Goal: Information Seeking & Learning: Learn about a topic

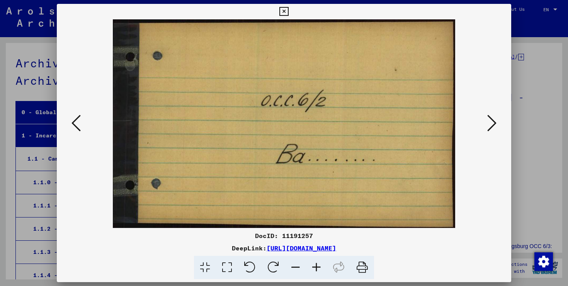
scroll to position [244, 0]
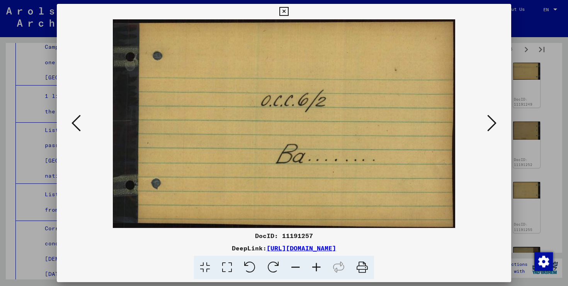
click at [489, 131] on icon at bounding box center [492, 123] width 9 height 19
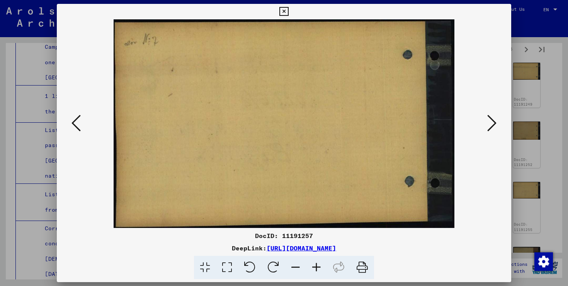
click at [489, 131] on icon at bounding box center [492, 123] width 9 height 19
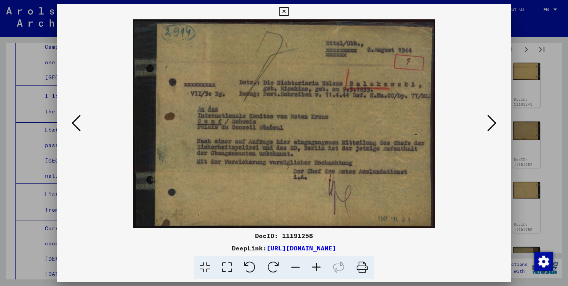
click at [489, 131] on icon at bounding box center [492, 123] width 9 height 19
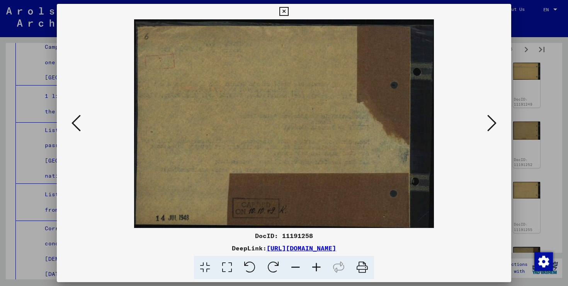
click at [489, 131] on icon at bounding box center [492, 123] width 9 height 19
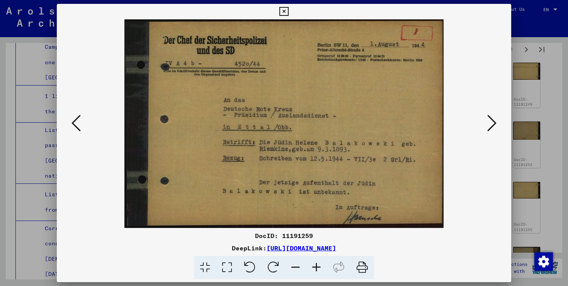
click at [489, 131] on icon at bounding box center [492, 123] width 9 height 19
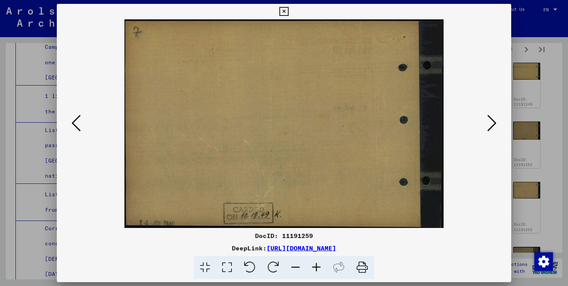
click at [489, 131] on icon at bounding box center [492, 123] width 9 height 19
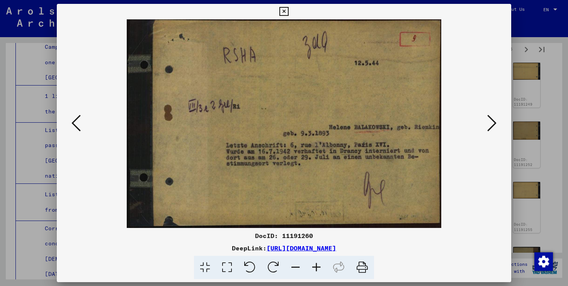
click at [489, 131] on icon at bounding box center [492, 123] width 9 height 19
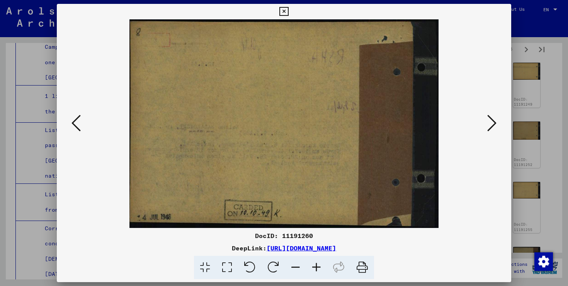
click at [489, 131] on icon at bounding box center [492, 123] width 9 height 19
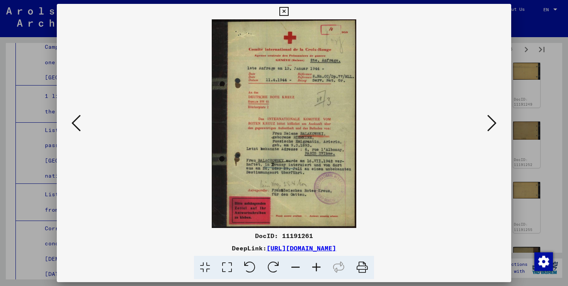
click at [489, 131] on icon at bounding box center [492, 123] width 9 height 19
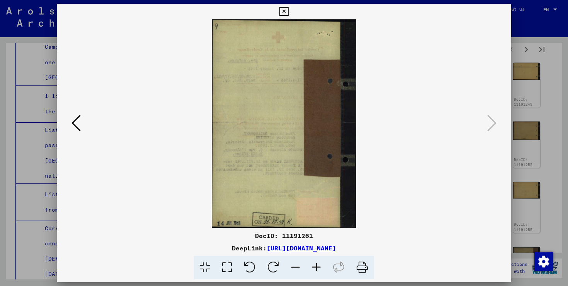
click at [26, 54] on div at bounding box center [284, 143] width 568 height 286
